Goal: Use online tool/utility

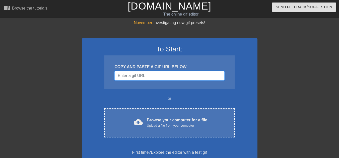
paste input "[URL][DOMAIN_NAME]"
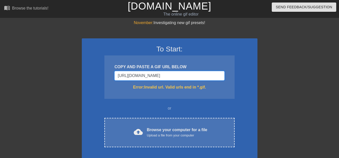
type input "[URL][DOMAIN_NAME]"
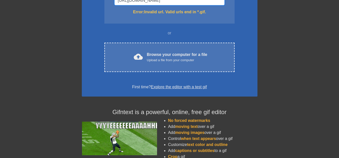
scroll to position [0, 0]
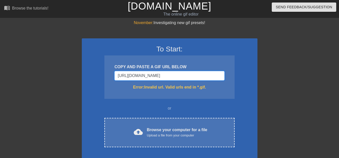
click at [180, 78] on input "[URL][DOMAIN_NAME]" at bounding box center [169, 76] width 110 height 10
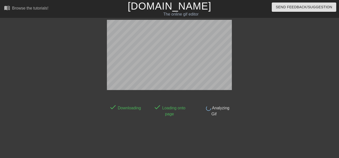
scroll to position [12, 0]
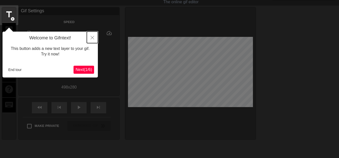
click at [91, 37] on icon "Close" at bounding box center [93, 38] width 4 height 4
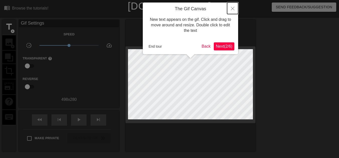
click at [233, 10] on icon "Close" at bounding box center [233, 9] width 4 height 4
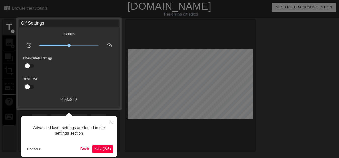
scroll to position [12, 0]
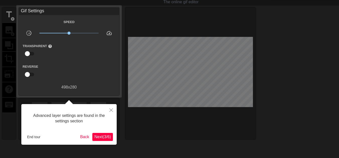
click at [107, 137] on span "Next ( 3 / 6 )" at bounding box center [102, 137] width 17 height 4
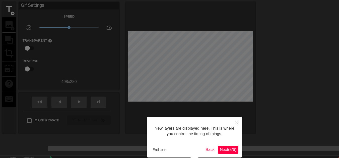
click at [221, 148] on span "Next ( 5 / 6 )" at bounding box center [228, 150] width 17 height 4
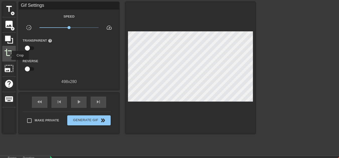
click at [8, 55] on span "crop" at bounding box center [9, 53] width 10 height 10
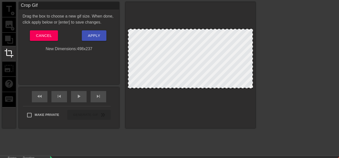
drag, startPoint x: 195, startPoint y: 98, endPoint x: 197, endPoint y: 87, distance: 11.0
click at [97, 37] on span "Apply" at bounding box center [94, 35] width 12 height 7
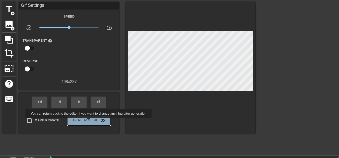
click at [89, 122] on span "Generate Gif double_arrow" at bounding box center [88, 120] width 39 height 6
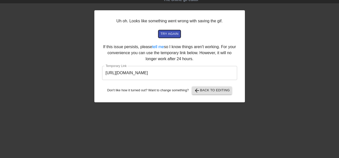
click at [171, 32] on span "try again" at bounding box center [169, 34] width 18 height 6
click at [229, 75] on input "[URL][DOMAIN_NAME]" at bounding box center [169, 73] width 135 height 14
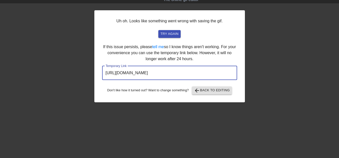
drag, startPoint x: 224, startPoint y: 75, endPoint x: 82, endPoint y: 71, distance: 141.6
click at [82, 71] on div "Uh oh. Looks like something went wrong with saving the gif. try again If this i…" at bounding box center [169, 80] width 339 height 151
drag, startPoint x: 82, startPoint y: 71, endPoint x: 141, endPoint y: 74, distance: 58.6
click at [207, 93] on span "arrow_back Back to Editing" at bounding box center [212, 91] width 36 height 6
